Goal: Find specific page/section: Find specific page/section

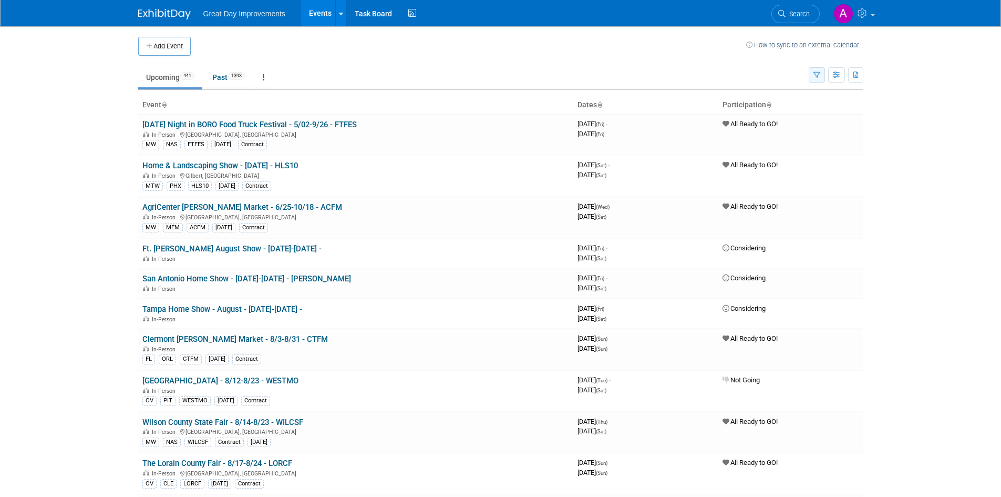
click at [820, 68] on button "button" at bounding box center [817, 74] width 16 height 15
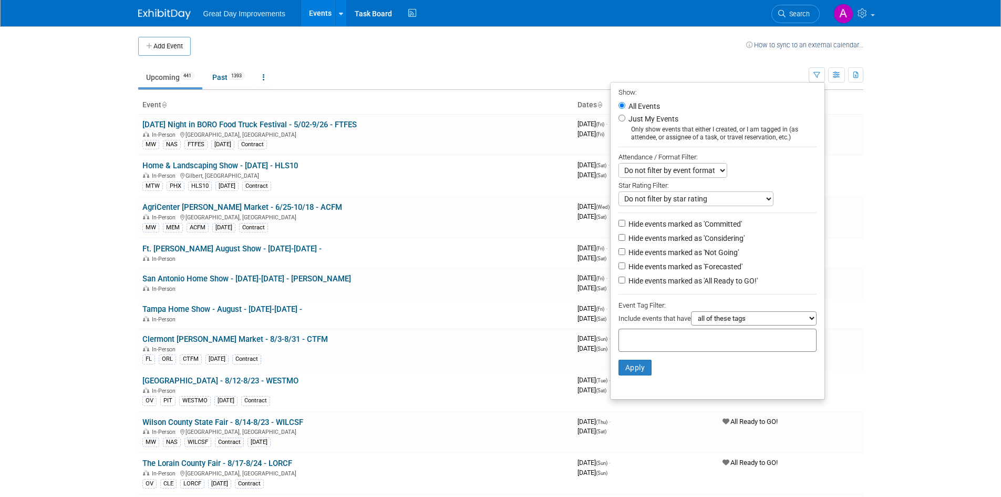
click at [721, 340] on div at bounding box center [717, 339] width 198 height 23
click at [721, 348] on div at bounding box center [717, 339] width 198 height 23
click at [718, 346] on div at bounding box center [717, 339] width 198 height 23
click at [718, 335] on div at bounding box center [717, 339] width 198 height 23
click at [676, 344] on input "text" at bounding box center [665, 338] width 84 height 11
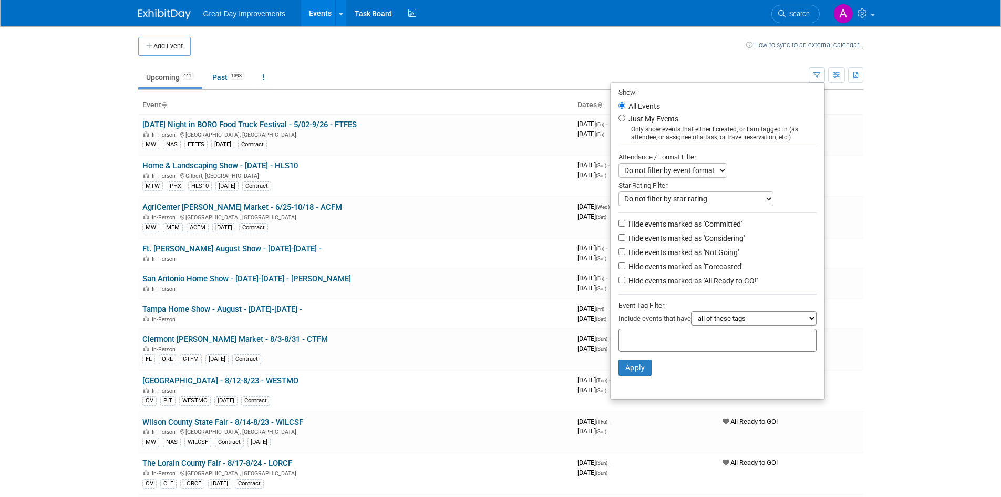
click at [666, 340] on input "text" at bounding box center [665, 338] width 84 height 11
type input "SE"
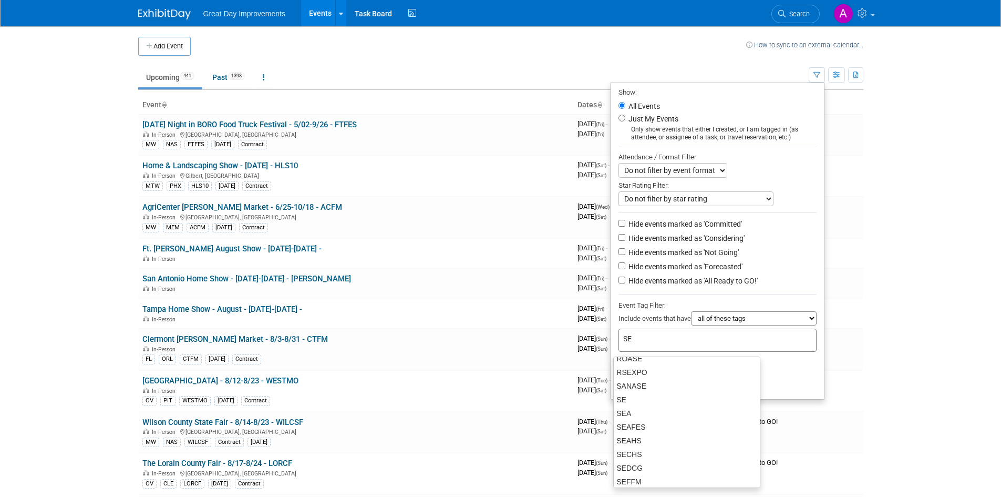
scroll to position [350, 0]
click at [637, 410] on div "SE" at bounding box center [686, 412] width 147 height 15
type input "SE"
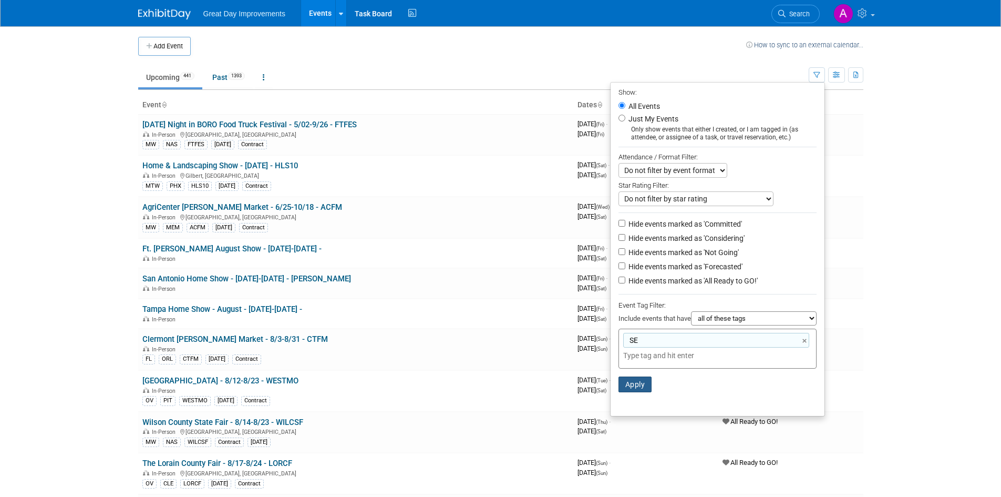
click at [629, 389] on button "Apply" at bounding box center [635, 384] width 34 height 16
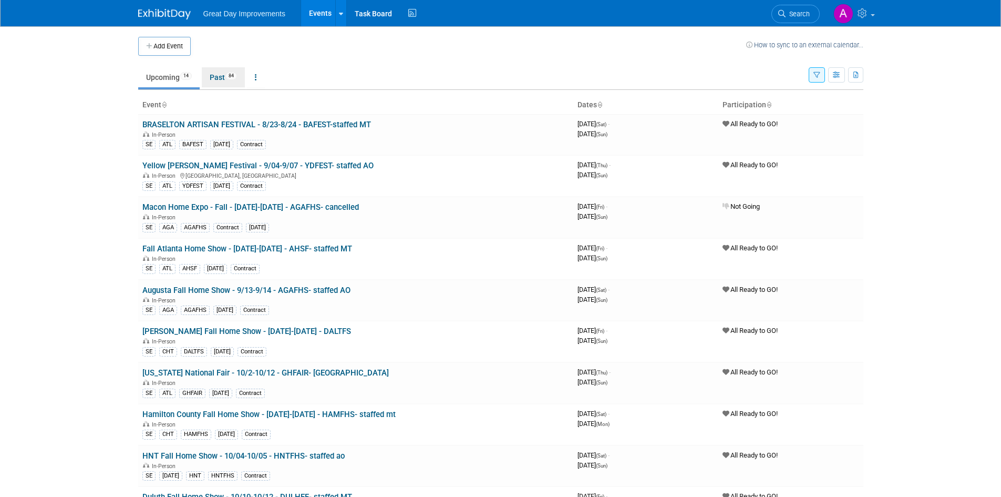
drag, startPoint x: 228, startPoint y: 74, endPoint x: 228, endPoint y: 102, distance: 28.4
click at [228, 74] on link "Past 84" at bounding box center [223, 77] width 43 height 20
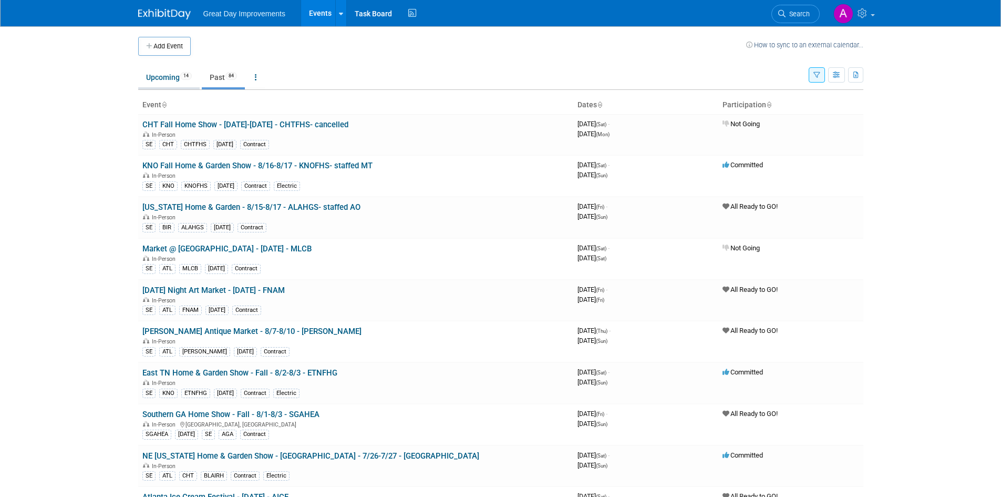
click at [141, 68] on link "Upcoming 14" at bounding box center [168, 77] width 61 height 20
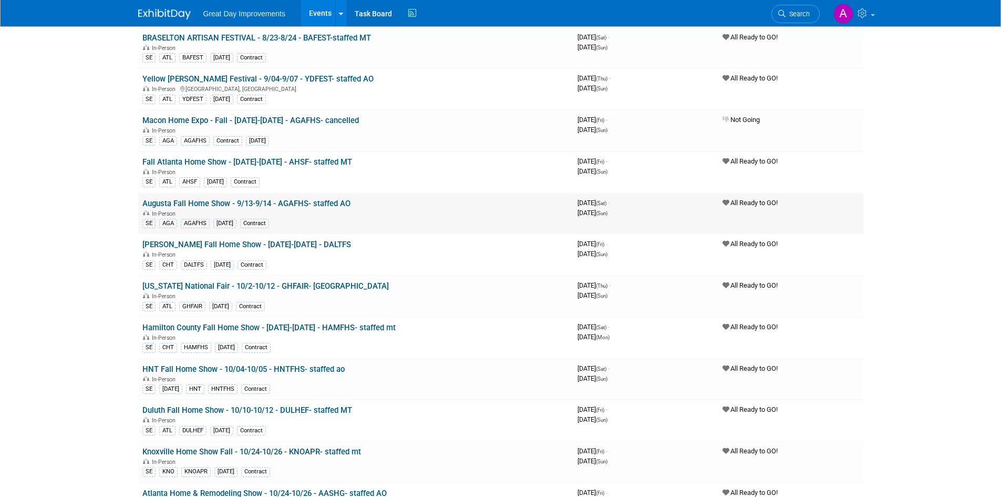
scroll to position [158, 0]
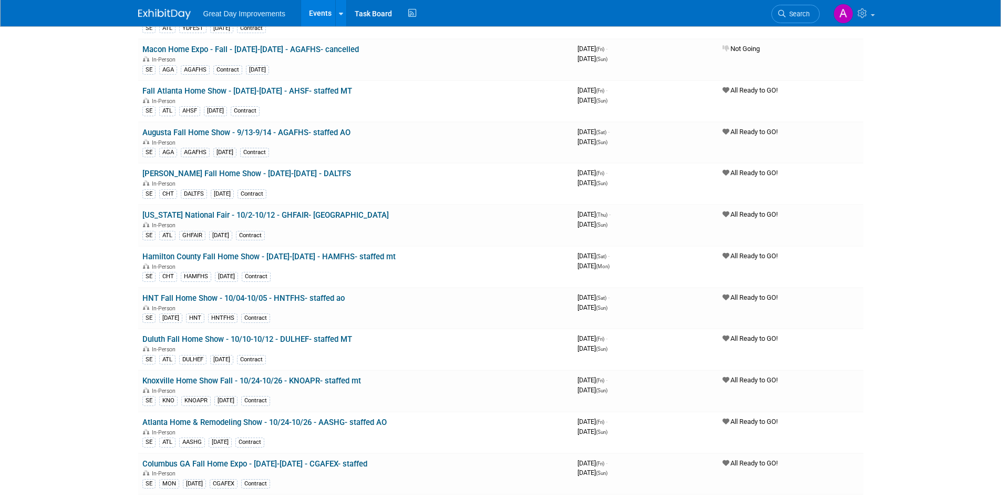
click at [105, 339] on html "Great Day Improvements Events Add Event Bulk Upload Events Shareable Event Boar…" at bounding box center [500, 90] width 1001 height 497
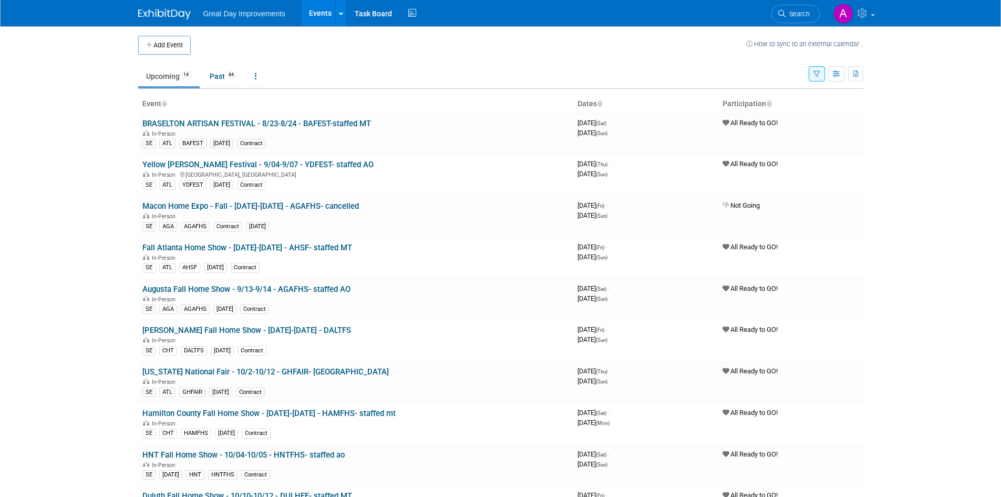
scroll to position [0, 0]
click at [214, 80] on link "Past 84" at bounding box center [223, 77] width 43 height 20
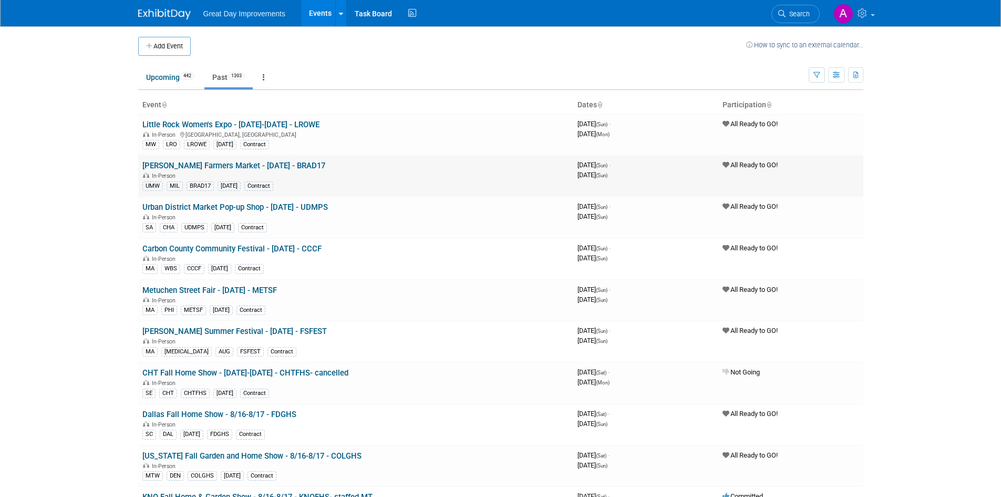
scroll to position [2832, 0]
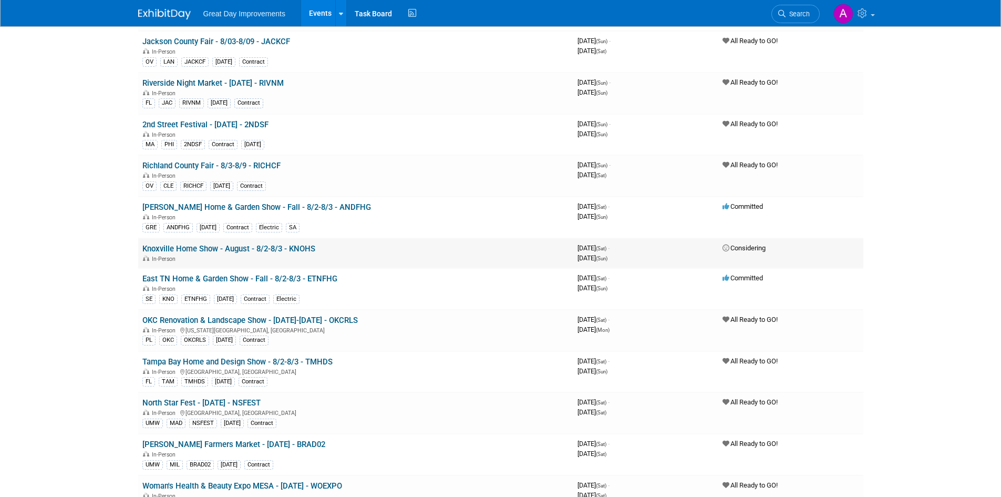
click at [299, 251] on link "Knoxville Home Show - August - 8/2-8/3 - KNOHS" at bounding box center [228, 248] width 173 height 9
click at [293, 246] on link "Knoxville Home Show - August - 8/2-8/3 - KNOHS" at bounding box center [228, 248] width 173 height 9
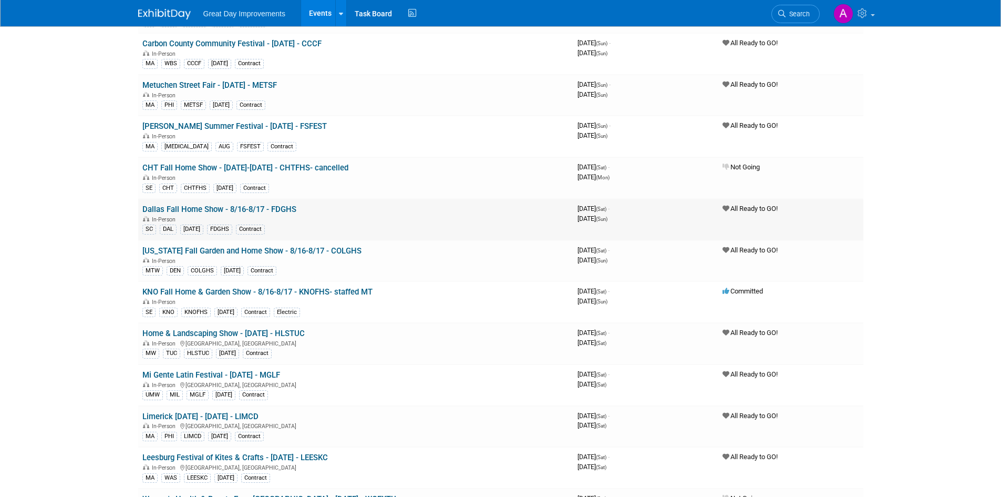
scroll to position [0, 0]
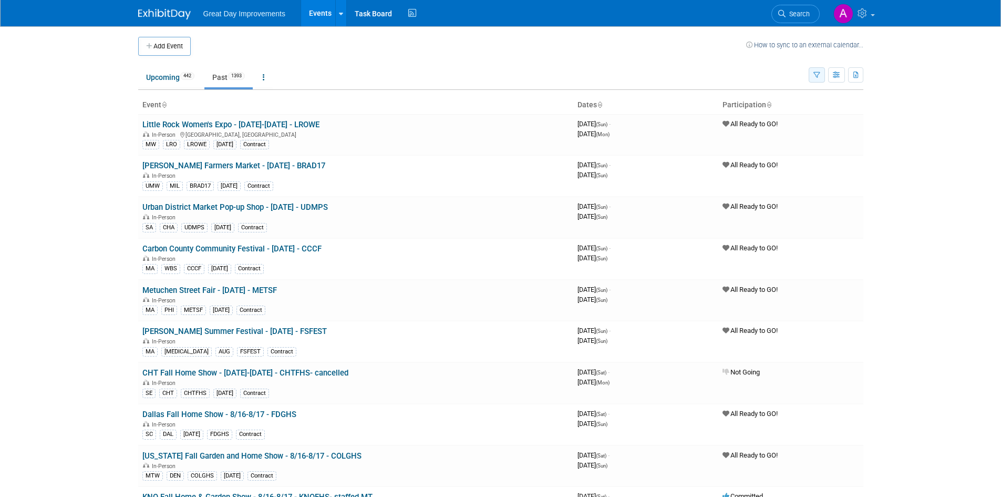
click at [814, 78] on icon "button" at bounding box center [816, 75] width 7 height 7
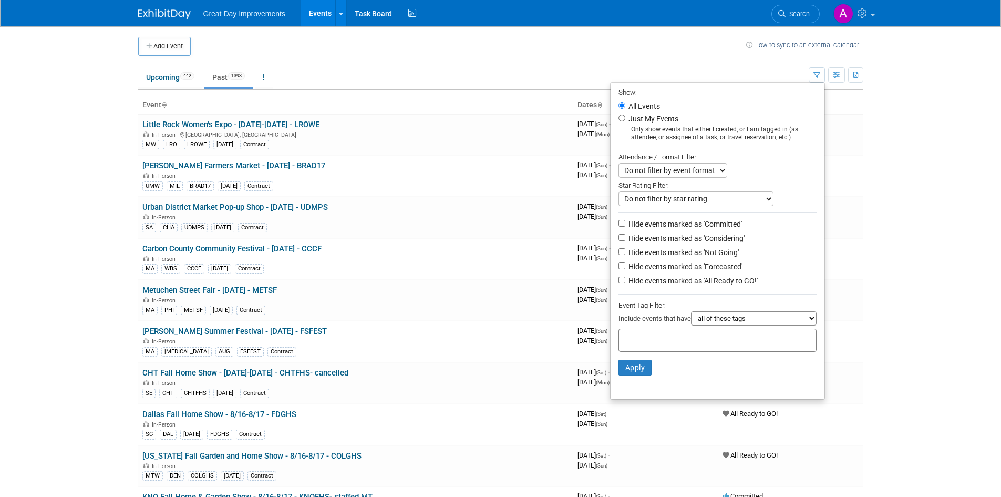
click at [763, 351] on div at bounding box center [717, 339] width 198 height 23
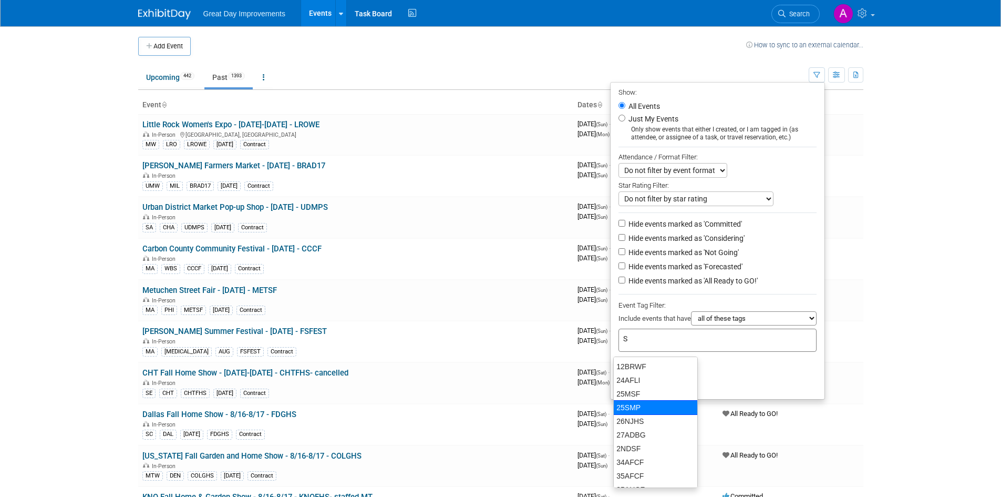
type input "SE"
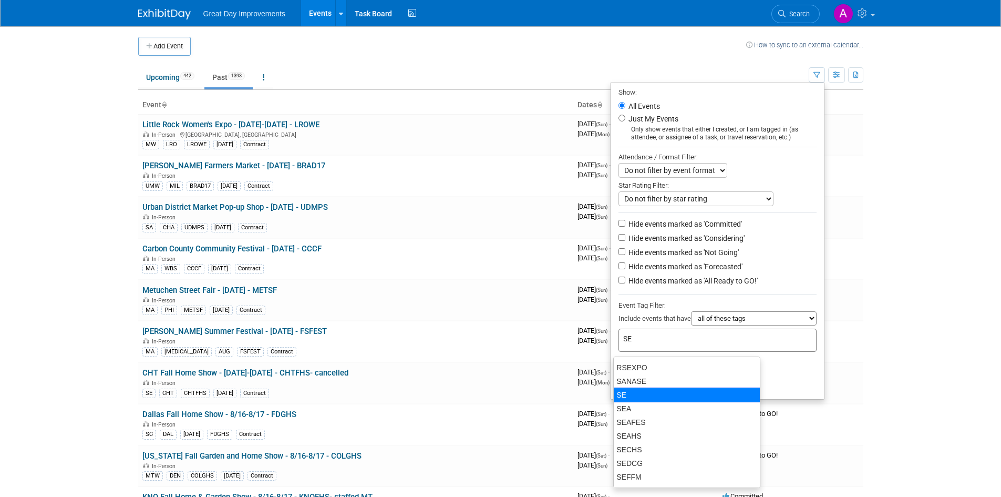
click at [631, 396] on div "SE" at bounding box center [686, 394] width 147 height 15
type input "SE"
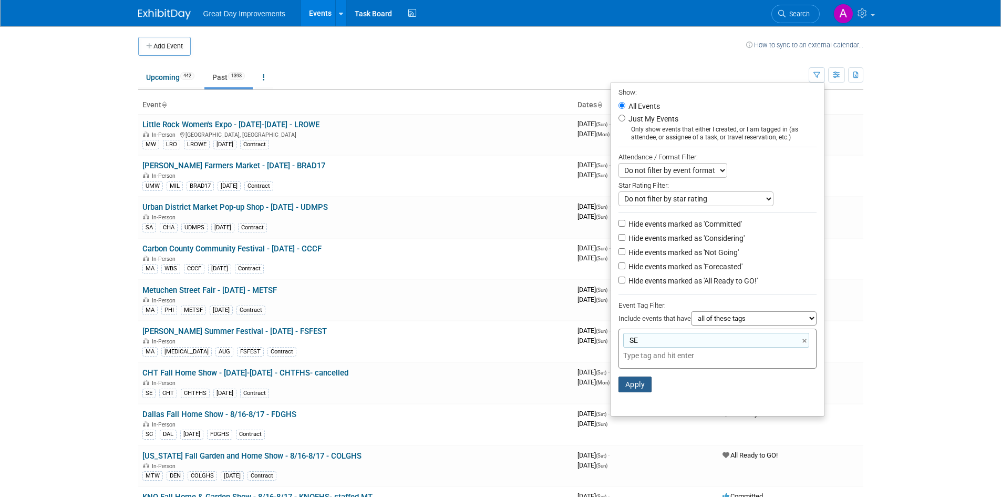
click at [630, 386] on button "Apply" at bounding box center [635, 384] width 34 height 16
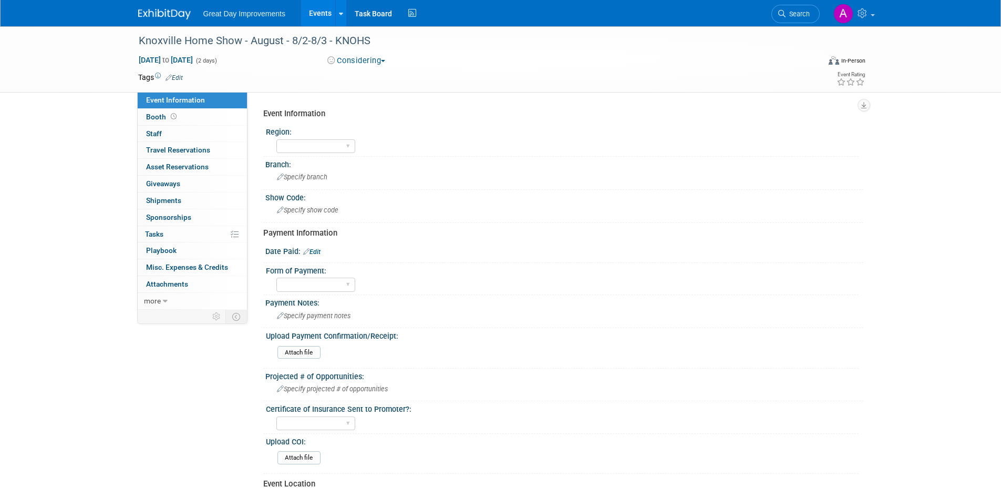
click at [385, 61] on span "button" at bounding box center [383, 61] width 4 height 2
click at [800, 212] on div "Specify show code" at bounding box center [564, 210] width 582 height 16
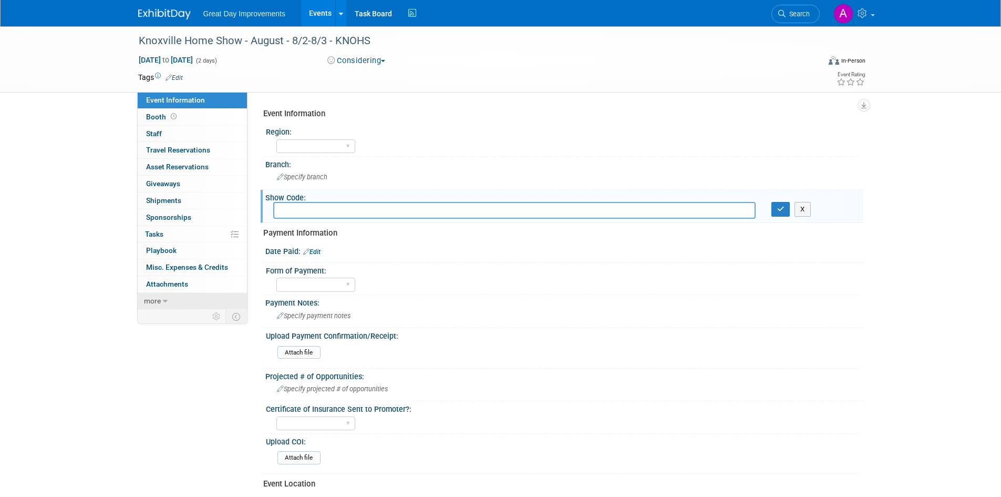
click at [169, 296] on link "more" at bounding box center [192, 301] width 109 height 16
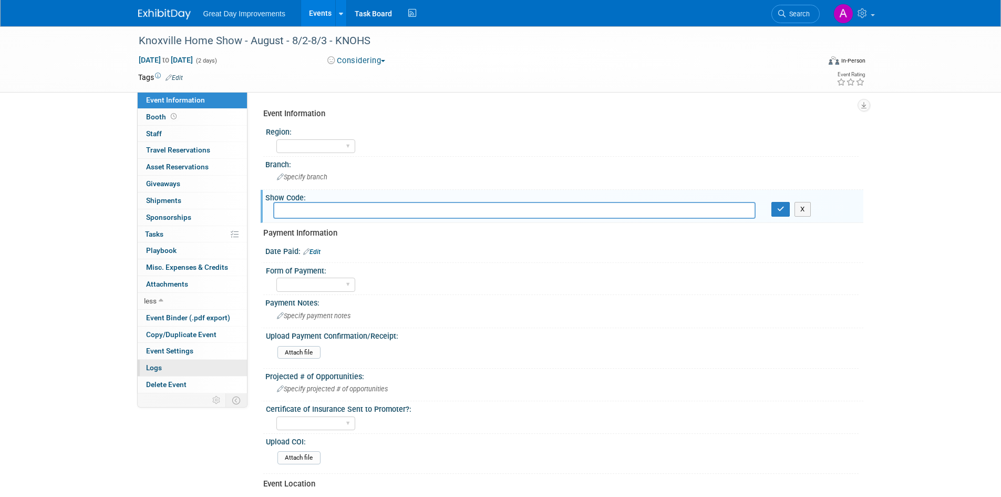
click at [165, 368] on link "Logs" at bounding box center [192, 367] width 109 height 16
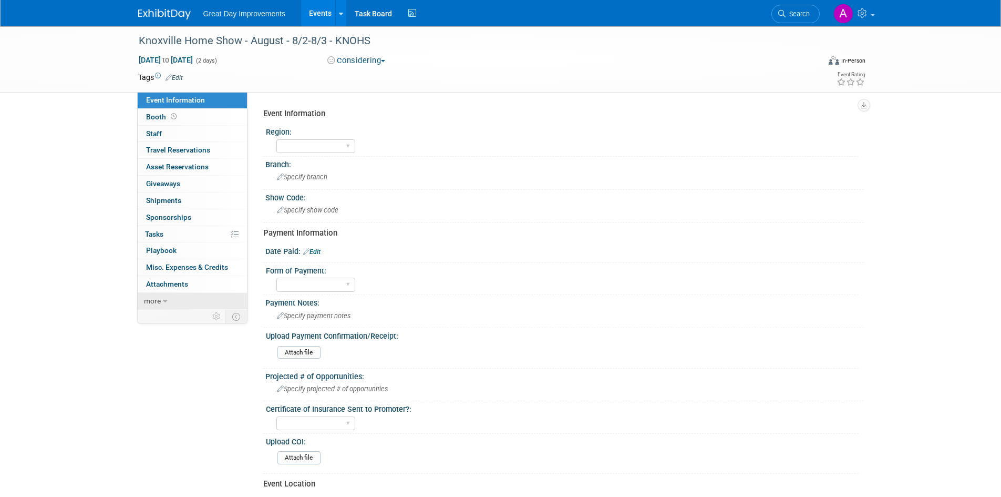
click at [163, 304] on icon at bounding box center [165, 300] width 5 height 7
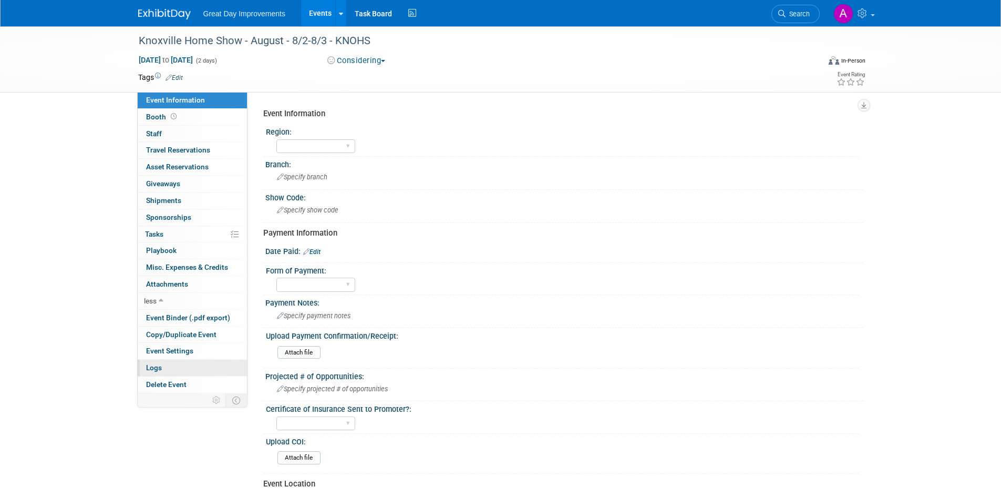
click at [164, 366] on link "Logs" at bounding box center [192, 367] width 109 height 16
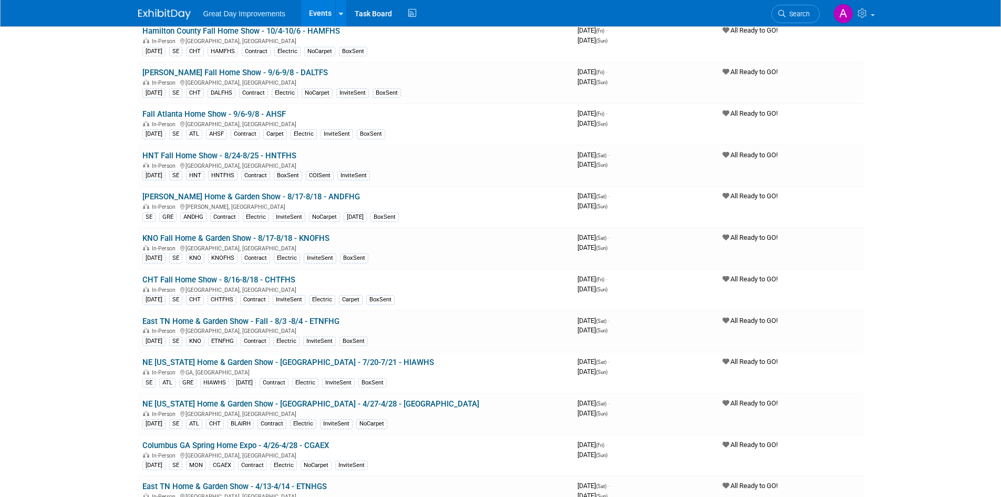
scroll to position [2121, 0]
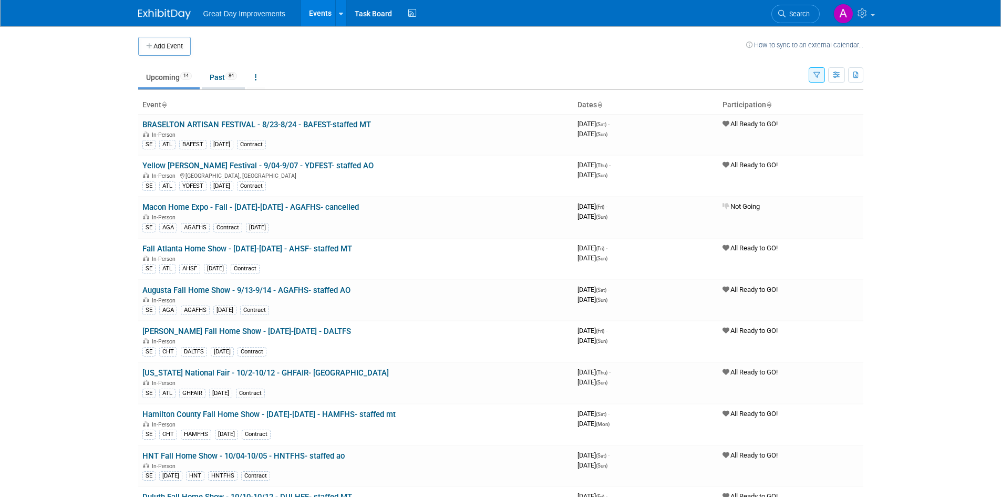
click at [220, 76] on link "Past 84" at bounding box center [223, 77] width 43 height 20
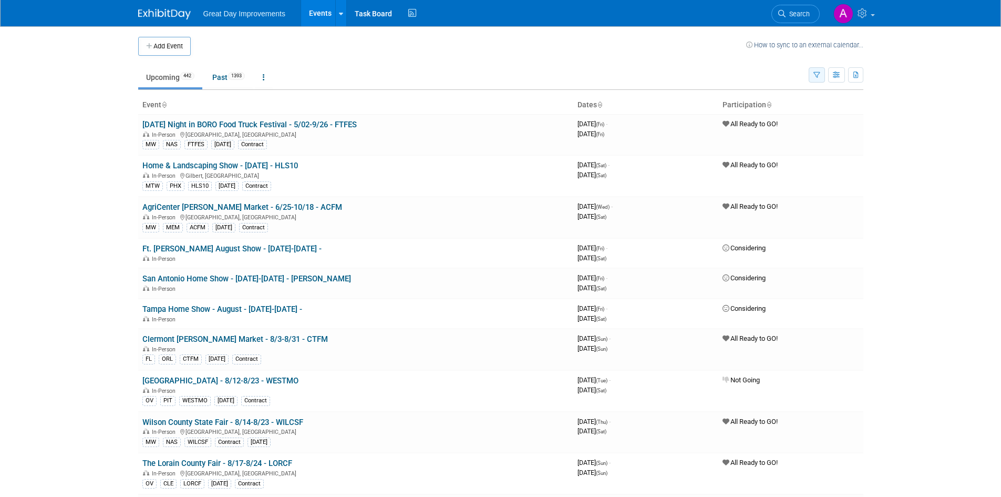
click at [817, 76] on icon "button" at bounding box center [816, 75] width 7 height 7
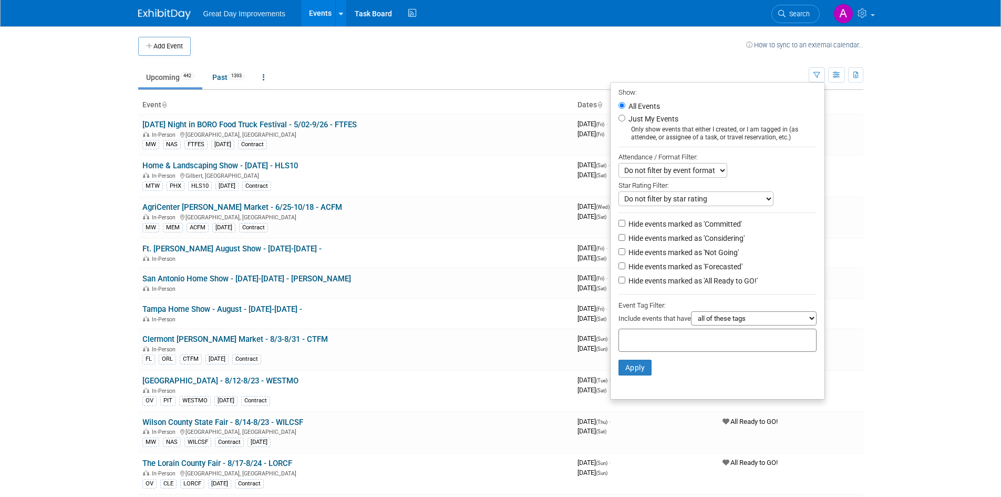
click at [697, 342] on input "text" at bounding box center [665, 338] width 84 height 11
type input "SE"
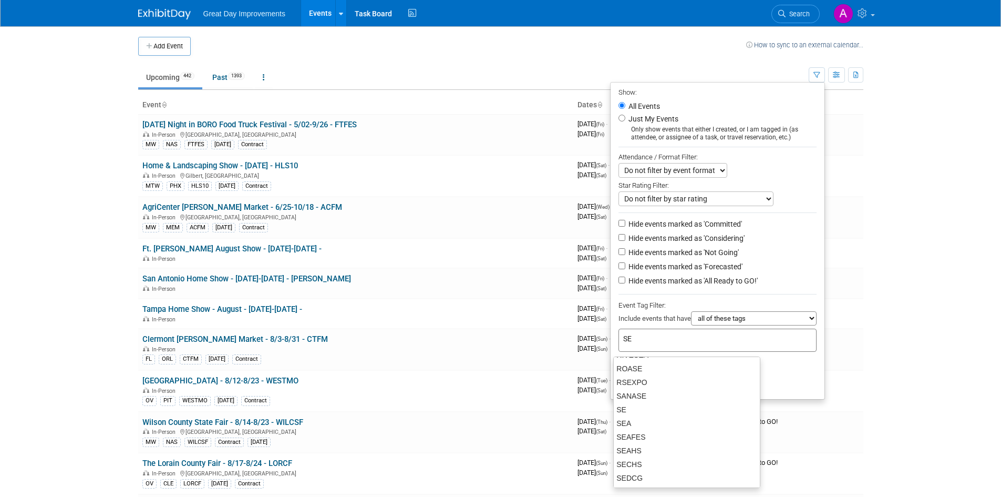
scroll to position [368, 0]
click at [658, 394] on div "SE" at bounding box center [686, 394] width 147 height 15
type input "SE"
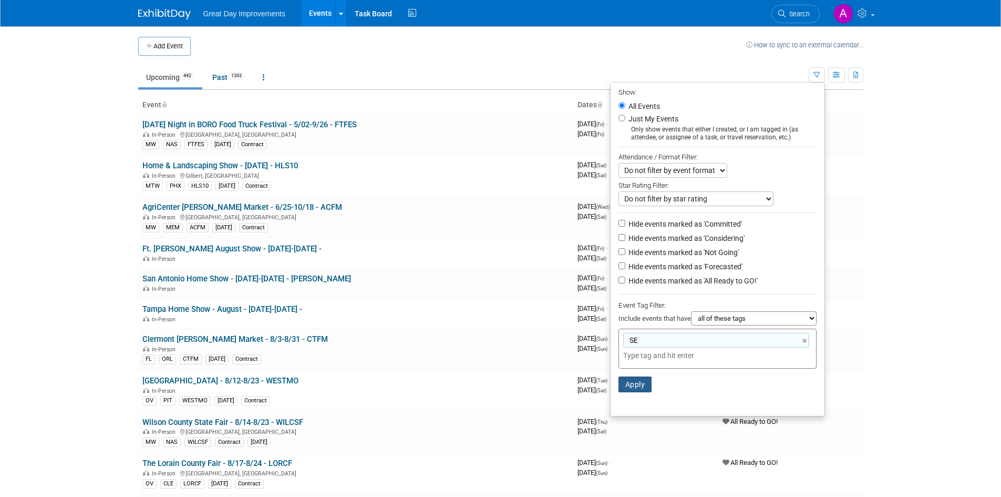
click at [636, 387] on button "Apply" at bounding box center [635, 384] width 34 height 16
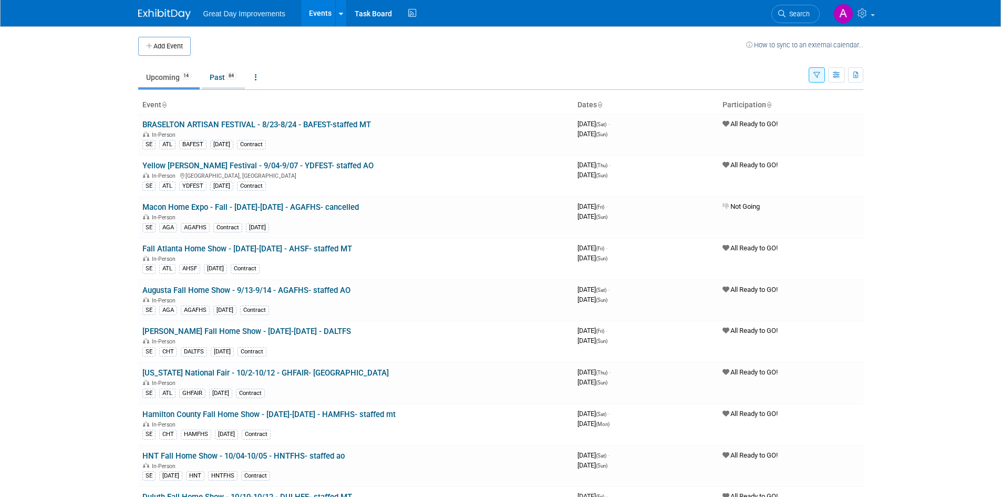
click at [226, 79] on link "Past 84" at bounding box center [223, 77] width 43 height 20
